Goal: Use online tool/utility: Utilize a website feature to perform a specific function

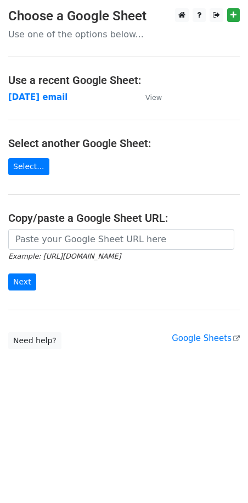
click at [53, 249] on form "Example: https://docs.google.com/spreadsheets/d/abc/edit Next" at bounding box center [124, 259] width 232 height 61
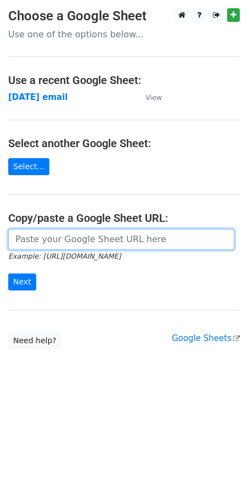
click at [52, 244] on input "url" at bounding box center [121, 239] width 226 height 21
paste input "https://docs.google.com/spreadsheets/d/1pQNWuo3tVccira4sDjWp9FUH0BX3aebFEqnJfuy…"
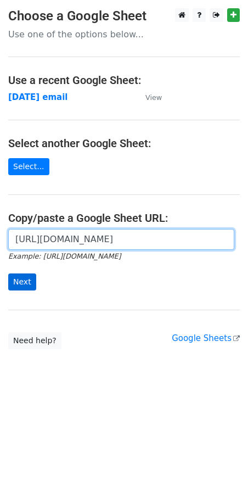
type input "https://docs.google.com/spreadsheets/d/1pQNWuo3tVccira4sDjWp9FUH0BX3aebFEqnJfuy…"
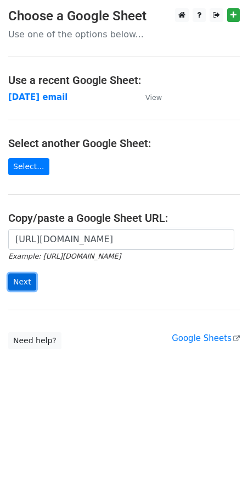
click at [23, 275] on input "Next" at bounding box center [22, 281] width 28 height 17
